Goal: Task Accomplishment & Management: Complete application form

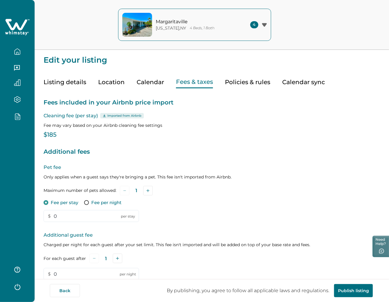
click at [12, 18] on icon at bounding box center [17, 27] width 24 height 18
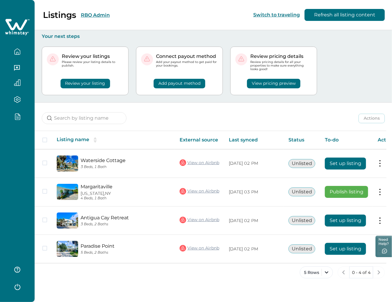
click at [90, 13] on button "RBO Admin" at bounding box center [95, 15] width 29 height 6
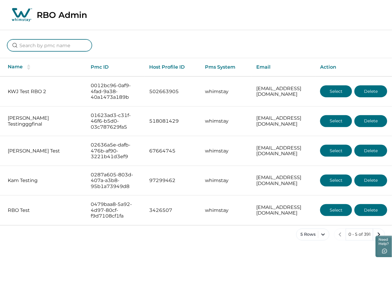
click at [58, 42] on input at bounding box center [49, 45] width 85 height 12
type input "}"
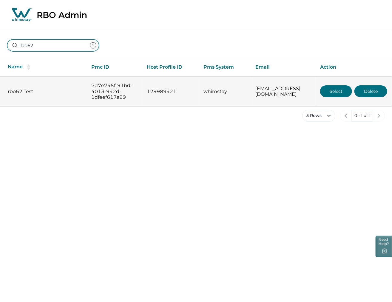
type input "rbo62"
click at [327, 95] on button "Select" at bounding box center [336, 91] width 32 height 12
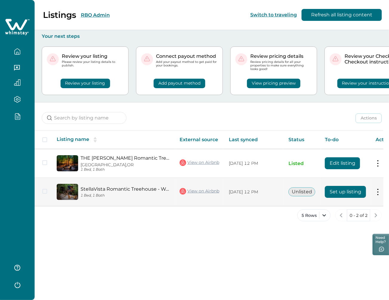
click at [339, 192] on button "Set up listing" at bounding box center [345, 192] width 41 height 12
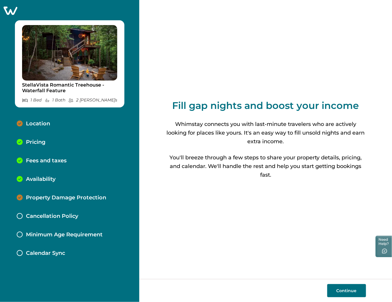
click at [68, 157] on div "Fees and taxes" at bounding box center [69, 160] width 115 height 18
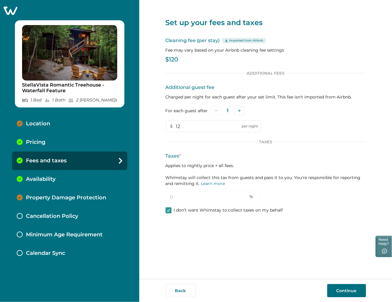
click at [355, 295] on button "Continue" at bounding box center [346, 290] width 39 height 13
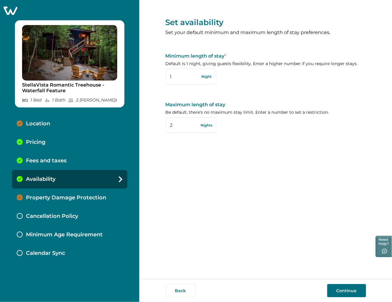
click at [68, 154] on div "Fees and taxes" at bounding box center [69, 160] width 115 height 18
